Goal: Task Accomplishment & Management: Manage account settings

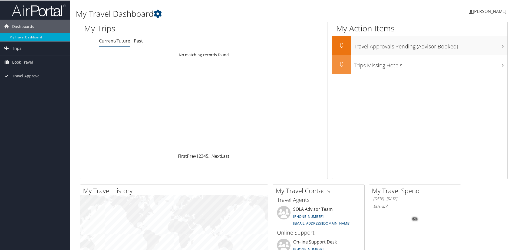
click at [488, 12] on span "[PERSON_NAME]" at bounding box center [490, 11] width 34 height 6
click at [463, 48] on link "View Travel Profile" at bounding box center [475, 48] width 60 height 9
click at [477, 10] on span "[PERSON_NAME]" at bounding box center [490, 11] width 34 height 6
click at [462, 48] on link "View Travel Profile" at bounding box center [475, 48] width 60 height 9
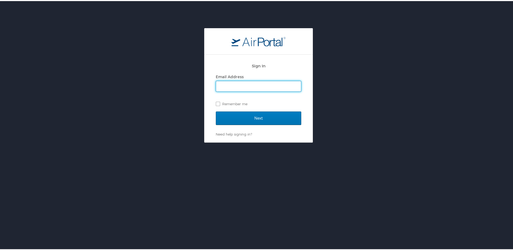
click at [227, 83] on input "Email Address" at bounding box center [258, 85] width 85 height 10
type input "[PERSON_NAME][EMAIL_ADDRESS][PERSON_NAME][DOMAIN_NAME]"
click at [216, 101] on label "Remember me" at bounding box center [258, 103] width 85 height 8
click at [216, 101] on input "Remember me" at bounding box center [218, 103] width 4 height 4
checkbox input "true"
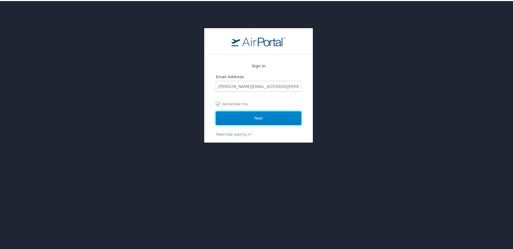
click at [250, 117] on input "Next" at bounding box center [258, 117] width 85 height 14
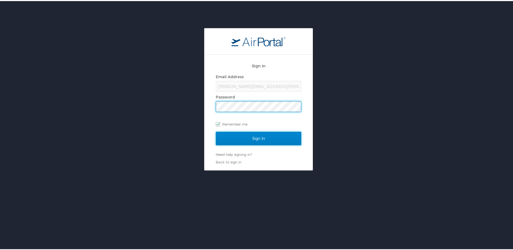
click at [250, 134] on input "Sign In" at bounding box center [258, 138] width 85 height 14
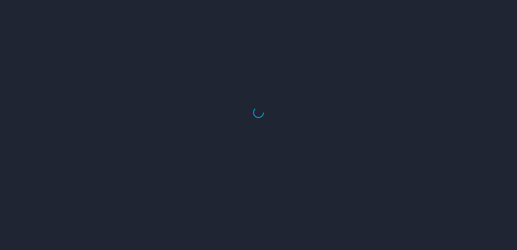
select select "US"
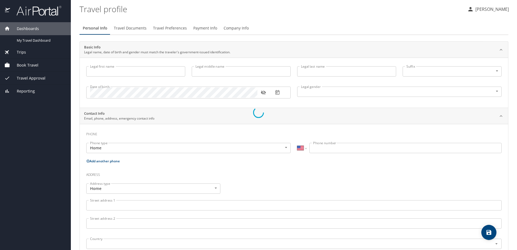
type input "[PERSON_NAME]"
type input "[DEMOGRAPHIC_DATA]"
select select "US"
select select "NL"
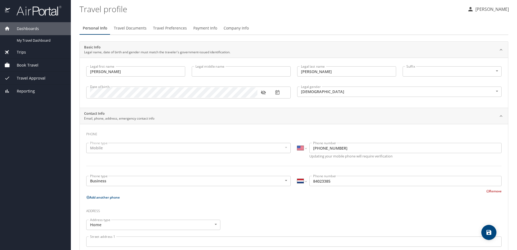
click at [134, 28] on span "Travel Documents" at bounding box center [130, 28] width 33 height 7
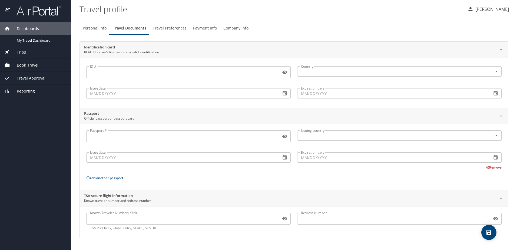
click at [235, 27] on span "Company Info" at bounding box center [235, 28] width 25 height 7
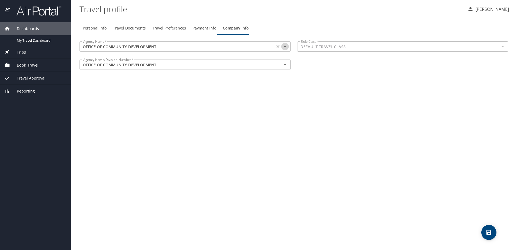
click at [284, 47] on icon "Open" at bounding box center [285, 46] width 6 height 6
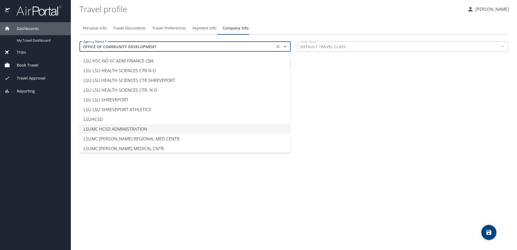
scroll to position [2683, 0]
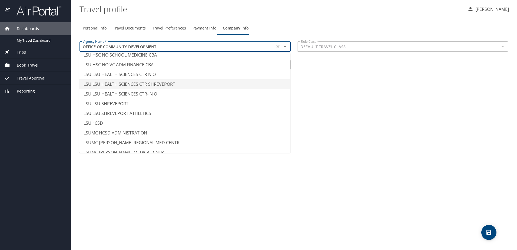
click at [126, 82] on li "LSU LSU HEALTH SCIENCES CTR SHREVEPORT" at bounding box center [184, 84] width 211 height 10
type input "LSU LSU HEALTH SCIENCES CTR SHREVEPORT"
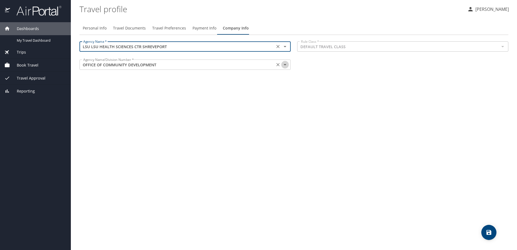
click at [284, 65] on icon "Open" at bounding box center [285, 64] width 6 height 6
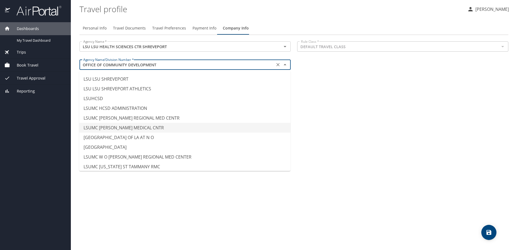
scroll to position [2677, 0]
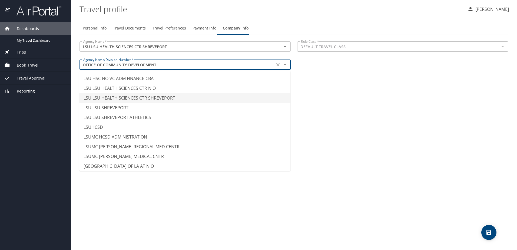
click at [160, 98] on li "LSU LSU HEALTH SCIENCES CTR SHREVEPORT" at bounding box center [184, 98] width 211 height 10
type input "LSU LSU HEALTH SCIENCES CTR SHREVEPORT"
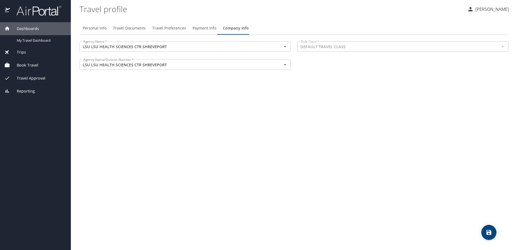
click at [160, 98] on div "Personal Info Travel Documents Travel Preferences Payment Info Company Info Age…" at bounding box center [294, 133] width 429 height 233
click at [382, 183] on div "Personal Info Travel Documents Travel Preferences Payment Info Company Info Age…" at bounding box center [294, 133] width 429 height 233
click at [491, 232] on icon "save" at bounding box center [489, 232] width 5 height 5
click at [122, 29] on span "Travel Documents" at bounding box center [129, 28] width 33 height 7
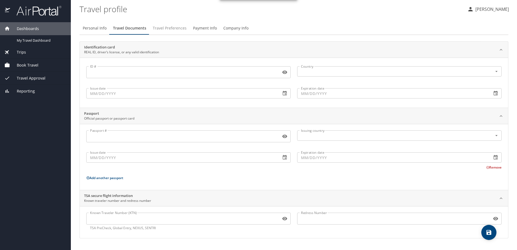
click at [171, 27] on span "Travel Preferences" at bounding box center [170, 28] width 34 height 7
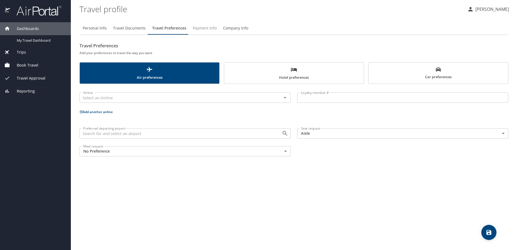
click at [206, 27] on span "Payment Info" at bounding box center [205, 28] width 24 height 7
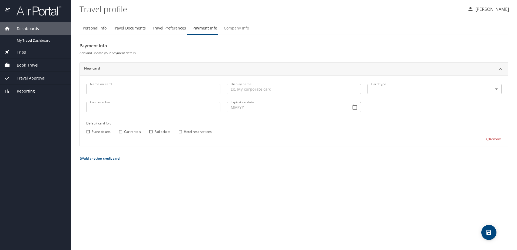
click at [229, 28] on span "Company Info" at bounding box center [236, 28] width 25 height 7
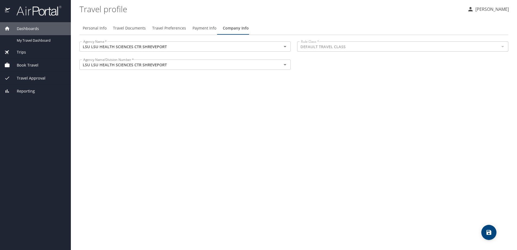
click at [230, 120] on div "Personal Info Travel Documents Travel Preferences Payment Info Company Info Age…" at bounding box center [294, 133] width 429 height 233
